Goal: Task Accomplishment & Management: Manage account settings

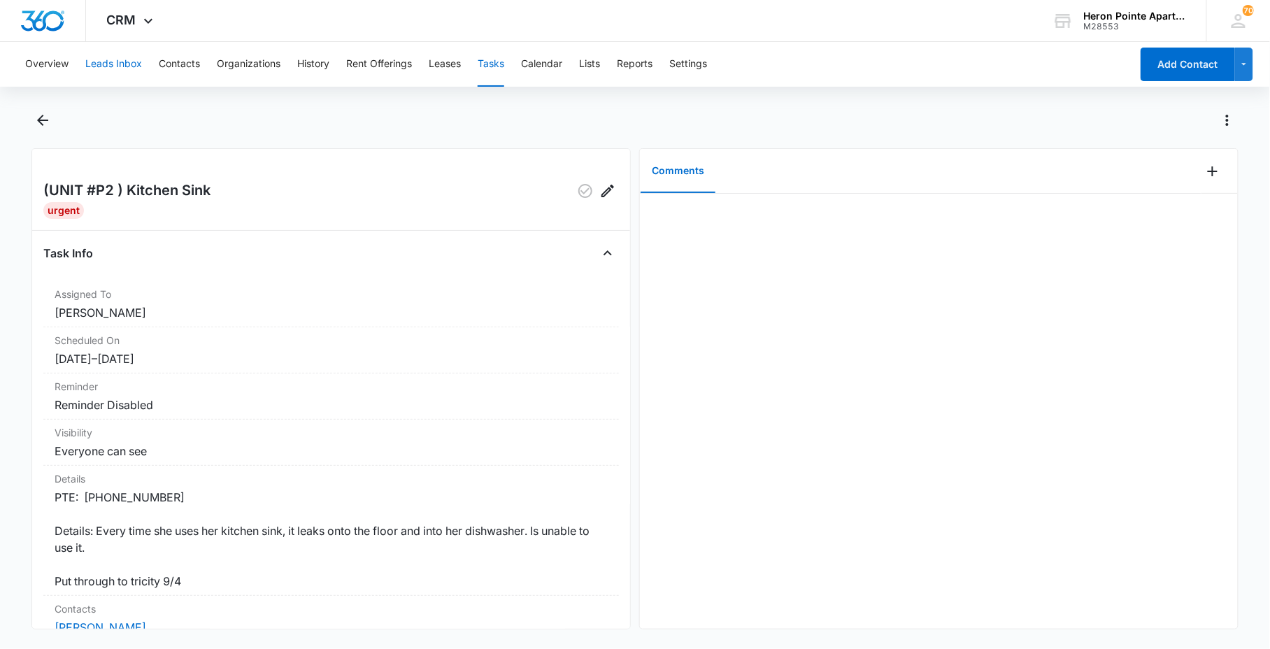
click at [110, 75] on button "Leads Inbox" at bounding box center [113, 64] width 57 height 45
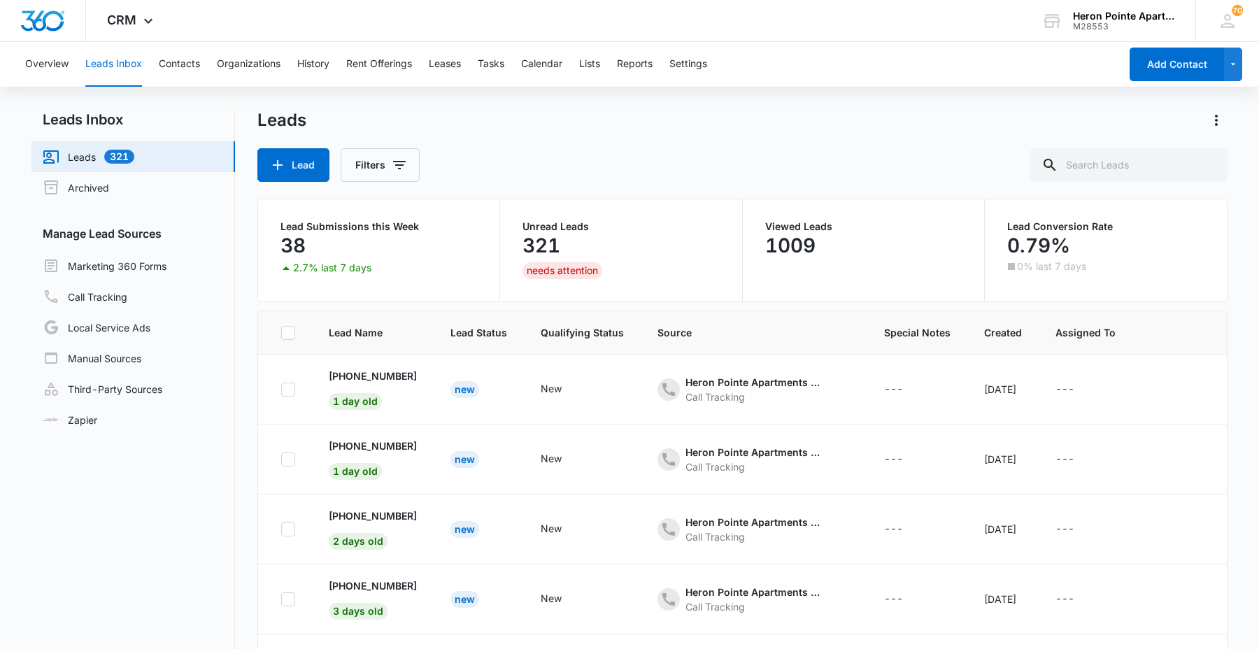
drag, startPoint x: 544, startPoint y: 228, endPoint x: 586, endPoint y: 143, distance: 94.4
click at [586, 143] on div "Leads Lead Filters" at bounding box center [742, 145] width 970 height 73
click at [324, 71] on button "History" at bounding box center [313, 64] width 32 height 45
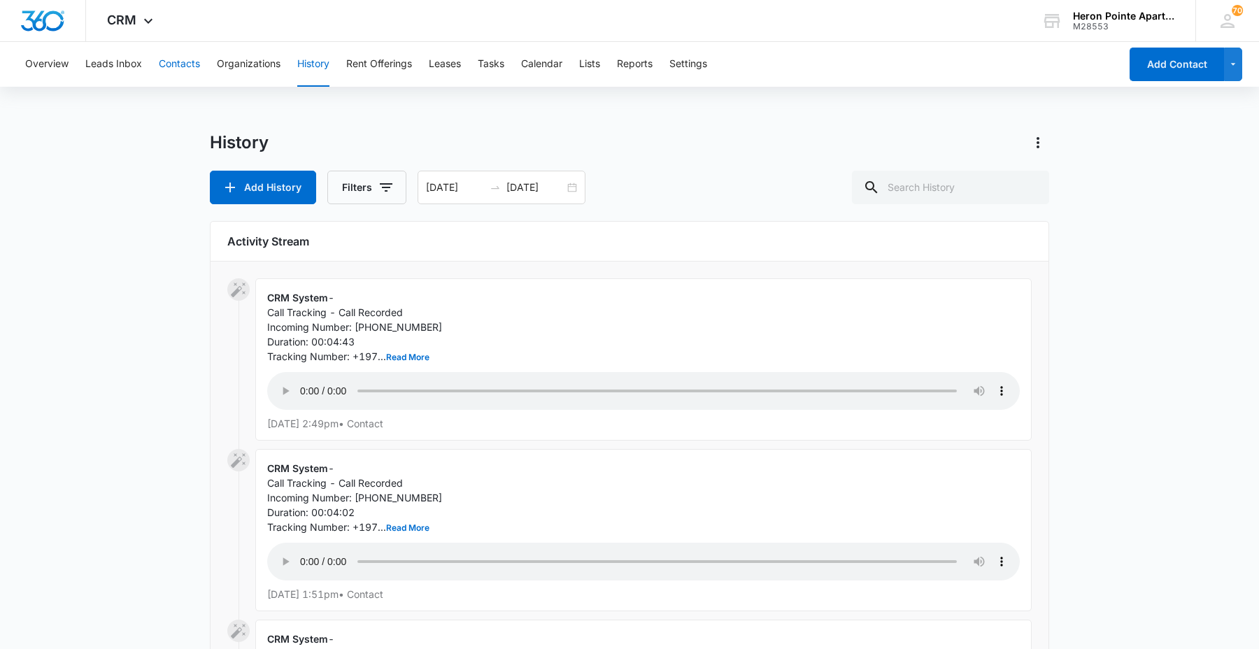
click at [169, 64] on button "Contacts" at bounding box center [179, 64] width 41 height 45
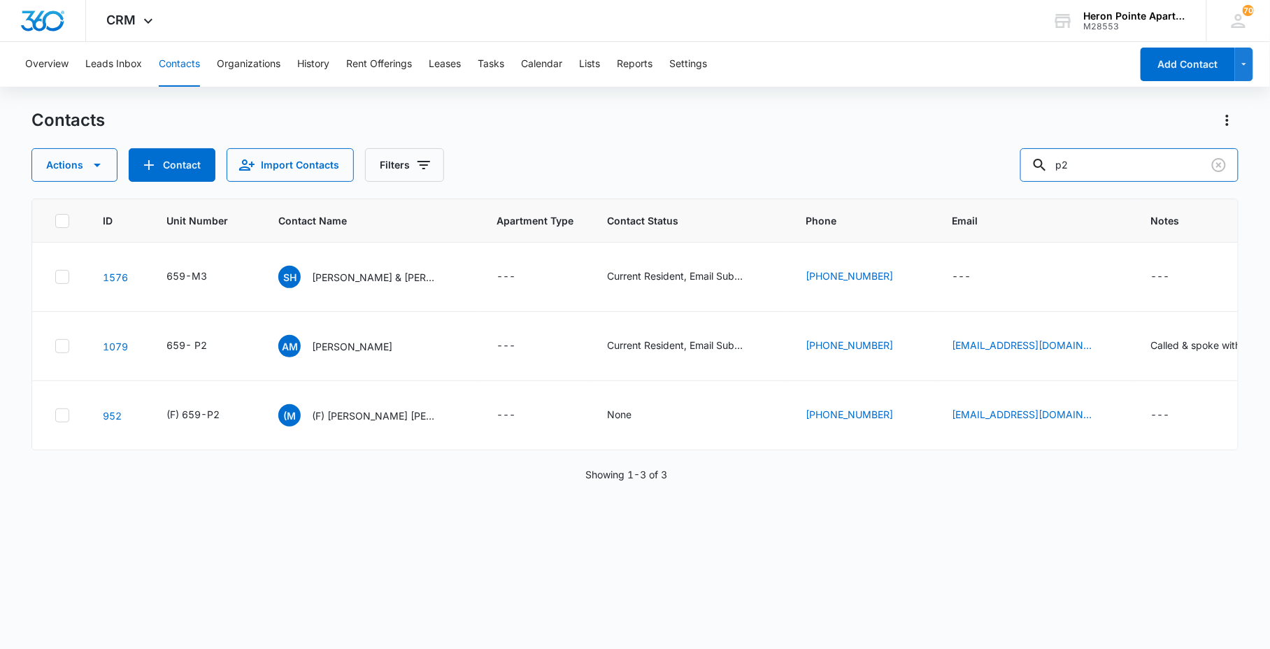
drag, startPoint x: 1176, startPoint y: 155, endPoint x: 669, endPoint y: 64, distance: 515.0
click at [797, 127] on div "Contacts Actions Contact Import Contacts Filters p2" at bounding box center [634, 145] width 1206 height 73
type input "[PERSON_NAME]"
